Goal: Check status: Check status

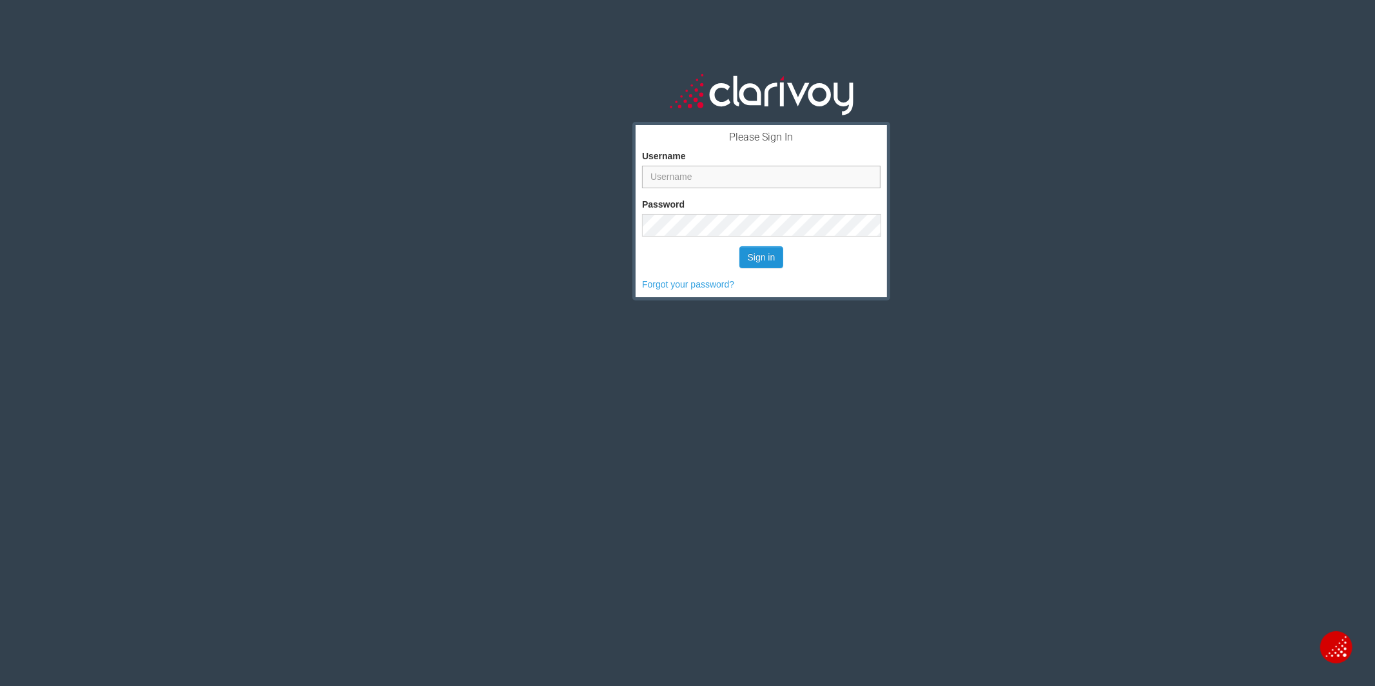
type input "jkleinberg"
click at [773, 253] on button "Sign in" at bounding box center [761, 257] width 44 height 22
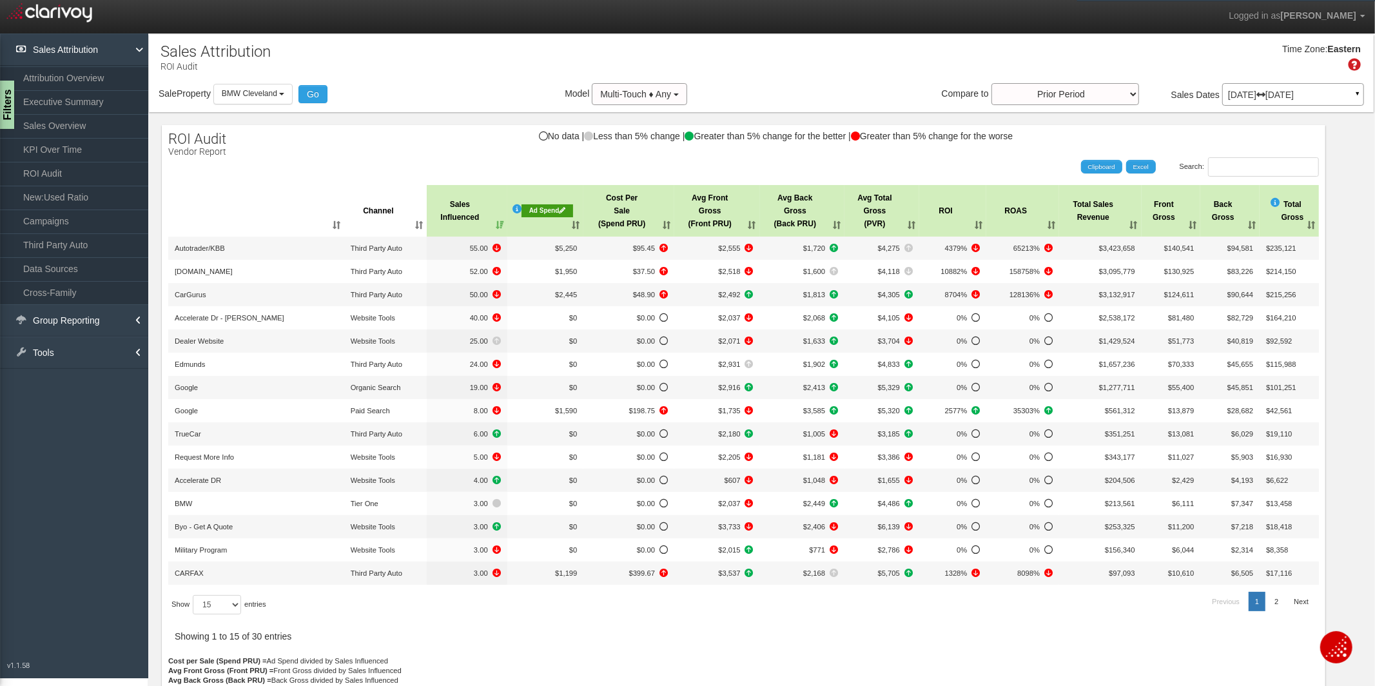
click at [1308, 93] on p "[DATE] [DATE]" at bounding box center [1293, 94] width 130 height 9
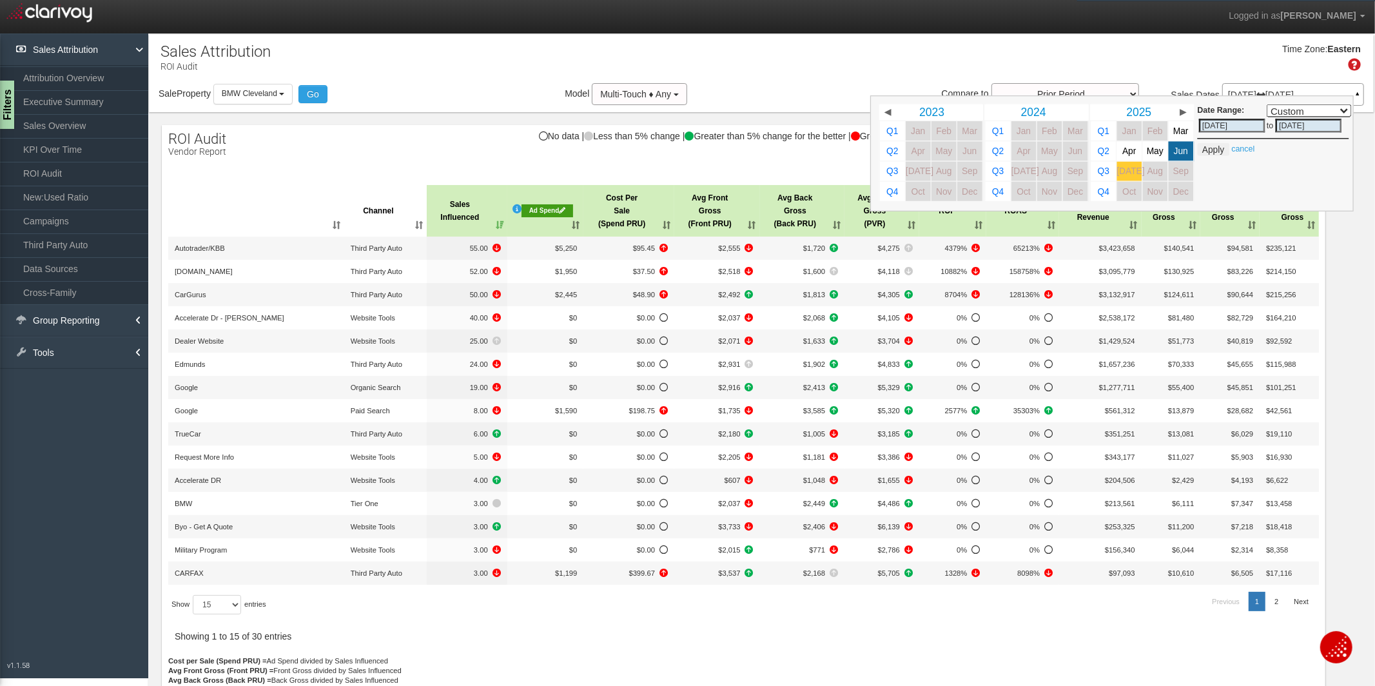
click at [1128, 177] on link "[DATE]" at bounding box center [1129, 170] width 25 height 19
select select ","
type input "[DATE]"
click at [1128, 177] on link "[DATE]" at bounding box center [1129, 170] width 25 height 19
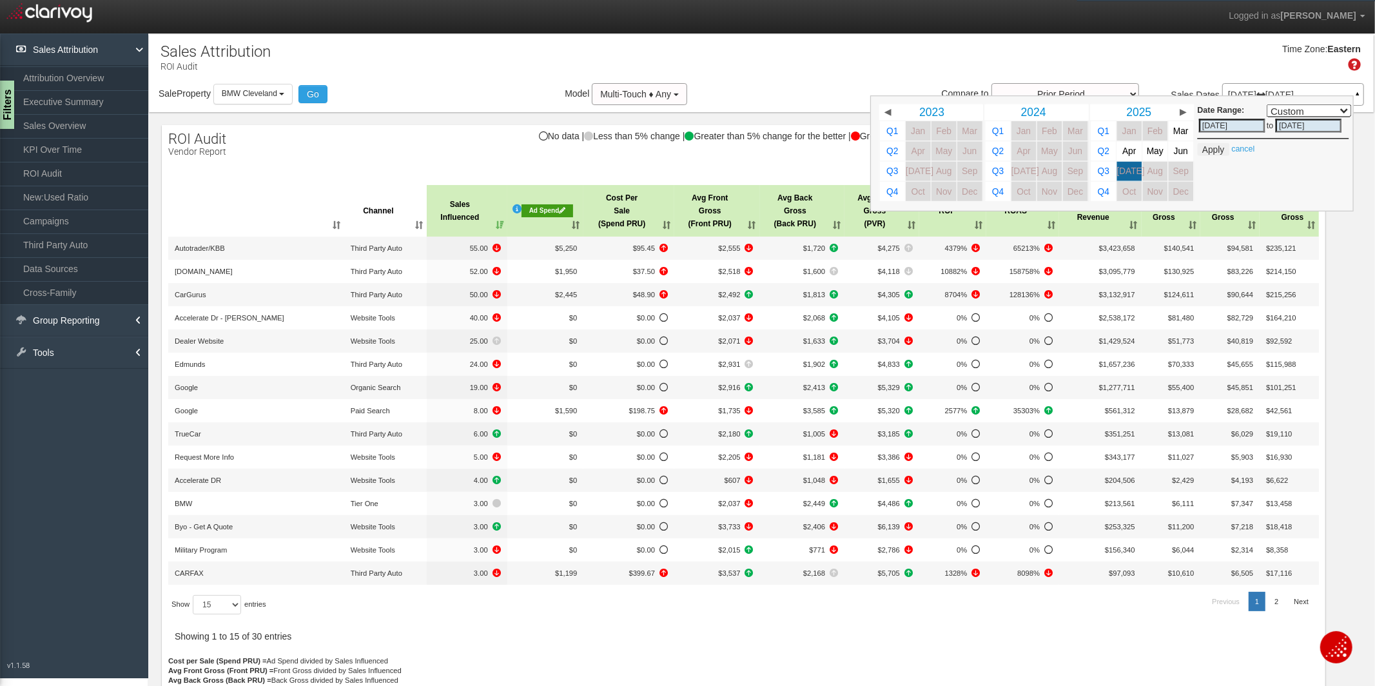
select select ","
click at [1210, 152] on button "Apply" at bounding box center [1214, 149] width 32 height 13
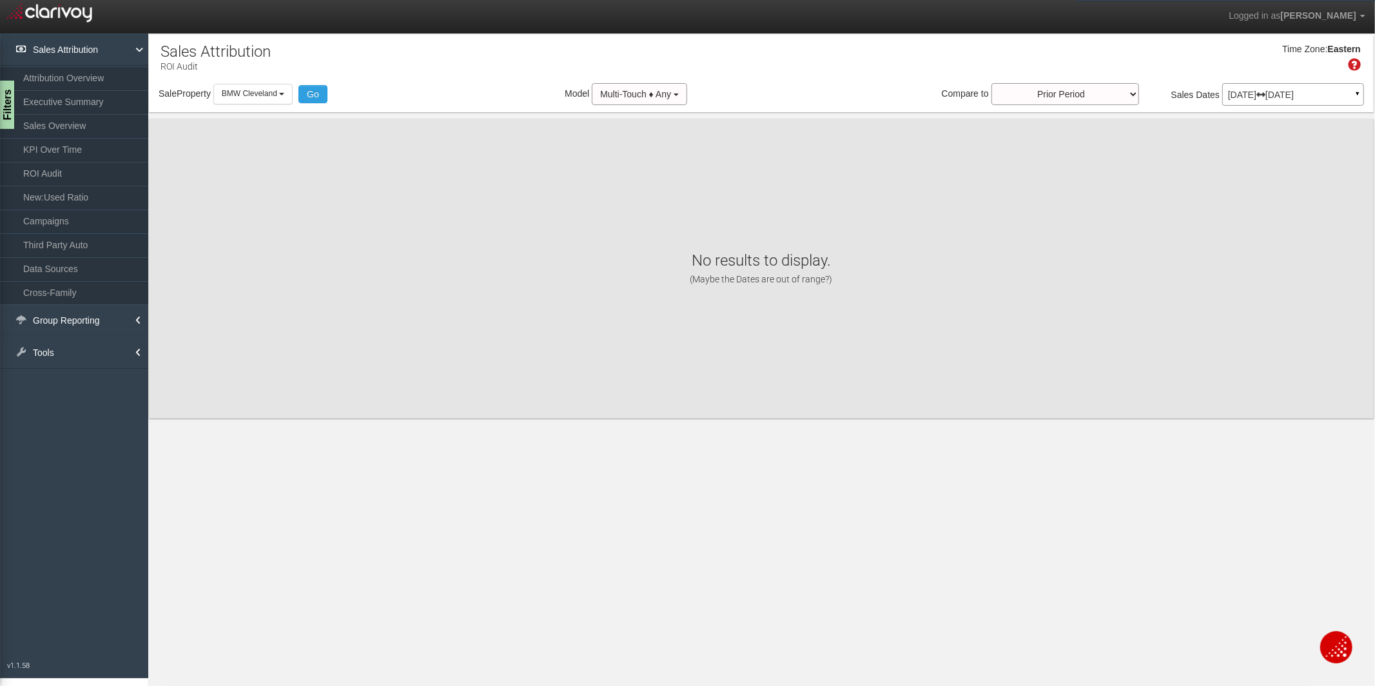
click at [1314, 93] on p "[DATE] [DATE]" at bounding box center [1293, 94] width 130 height 9
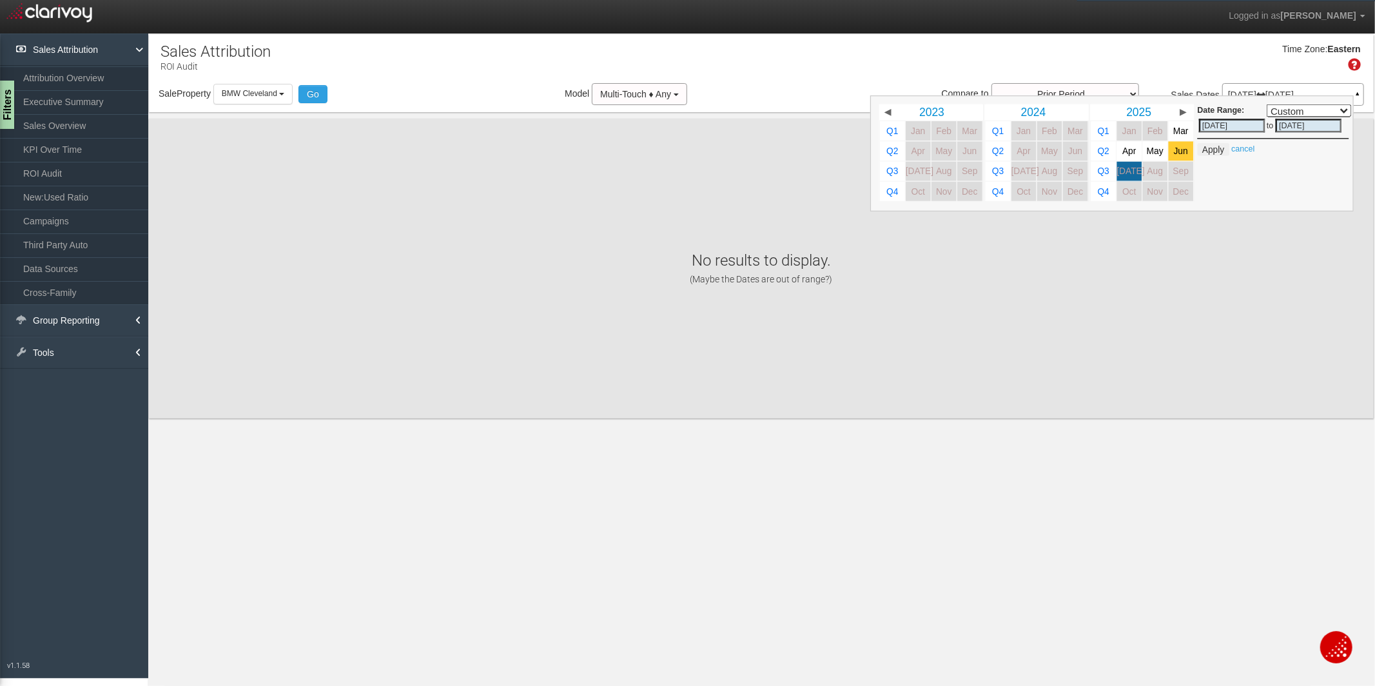
click at [1182, 155] on span "Jun" at bounding box center [1181, 151] width 14 height 10
select select ","
type input "[DATE]"
click at [1182, 155] on span "Jun" at bounding box center [1181, 151] width 14 height 10
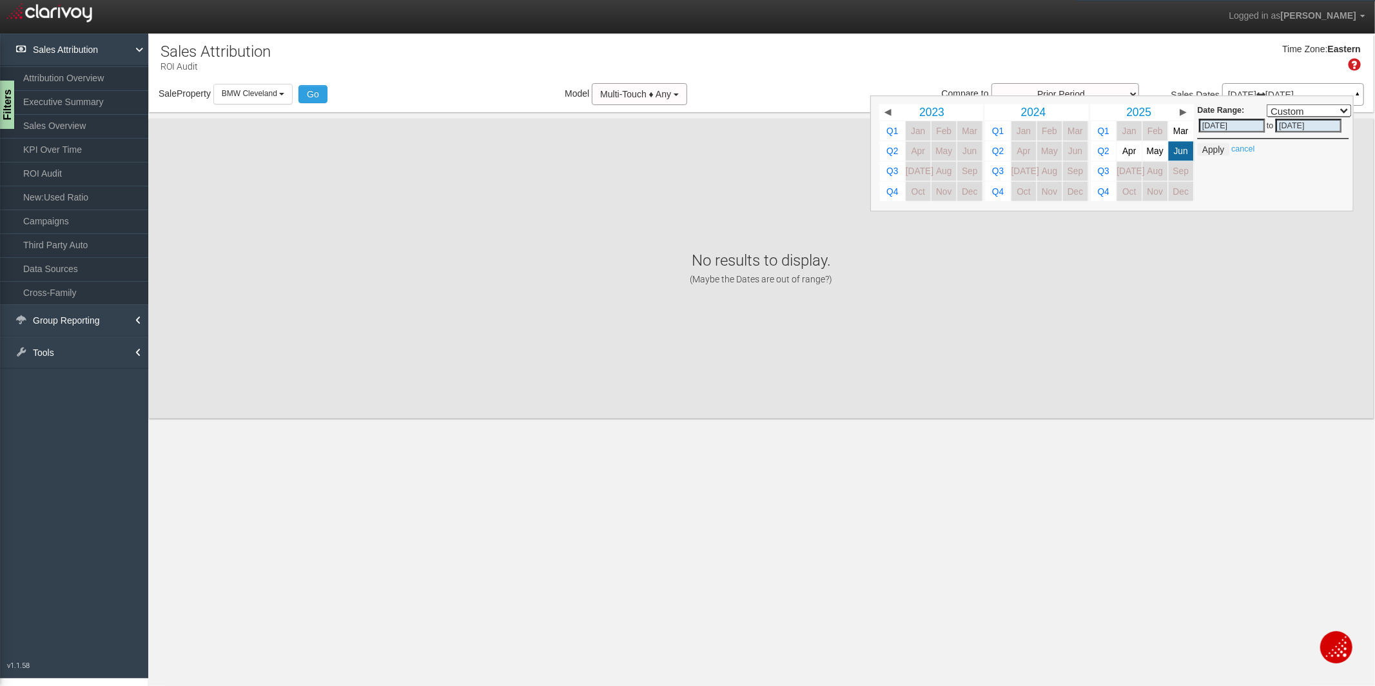
select select ","
click at [1216, 154] on button "Apply" at bounding box center [1214, 149] width 32 height 13
